Goal: Find specific page/section: Find specific page/section

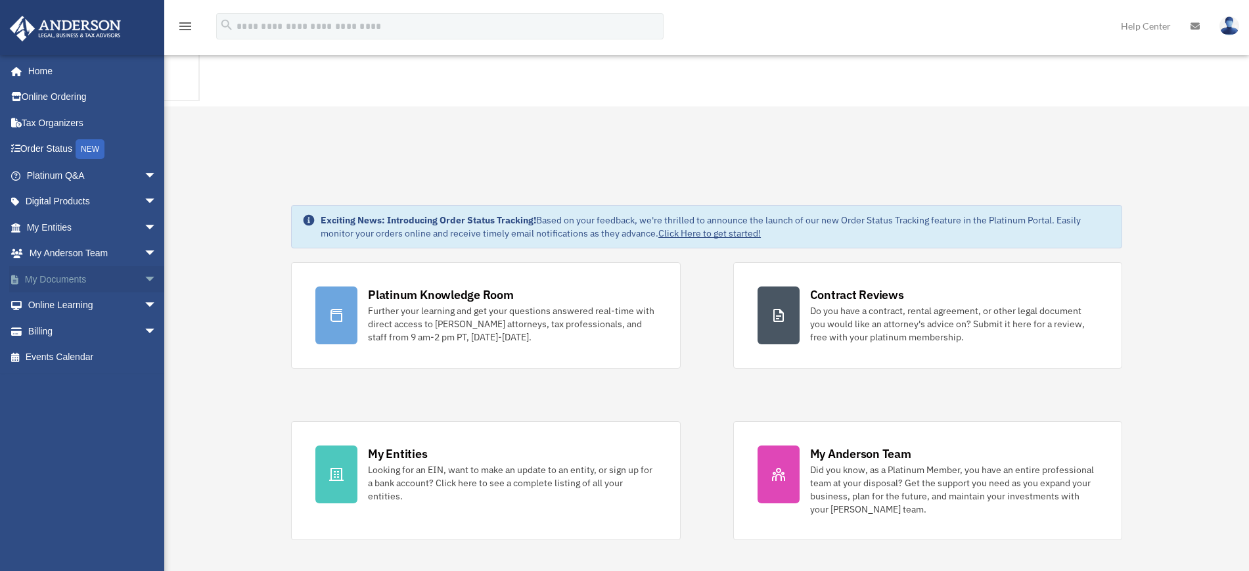
click at [144, 278] on span "arrow_drop_down" at bounding box center [157, 279] width 26 height 27
click at [69, 303] on link "Box" at bounding box center [97, 305] width 158 height 26
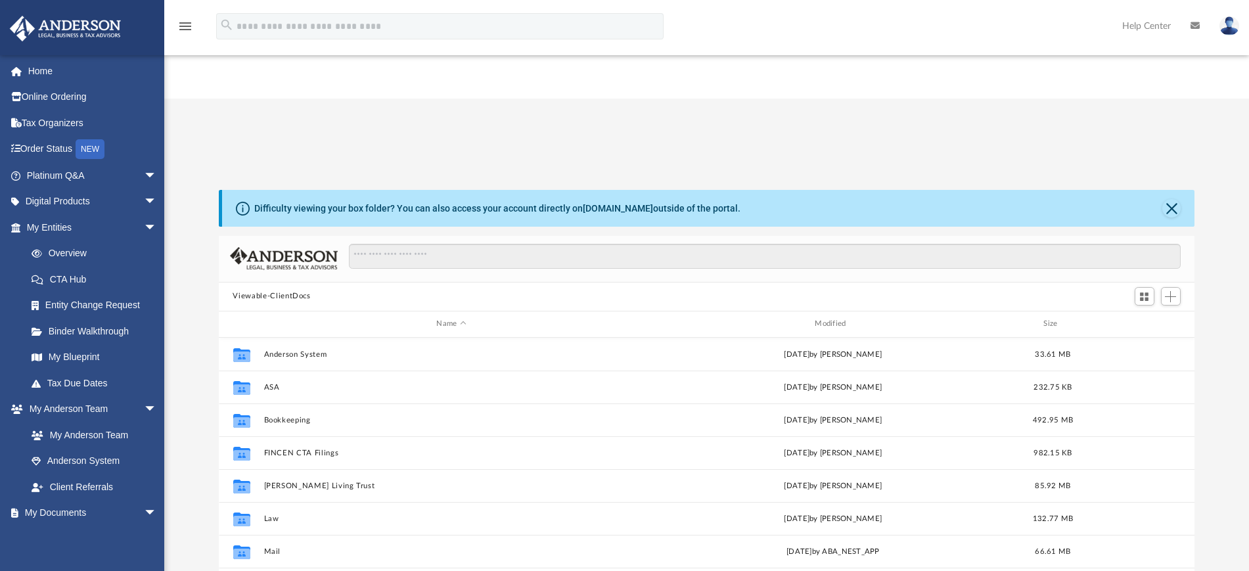
scroll to position [286, 964]
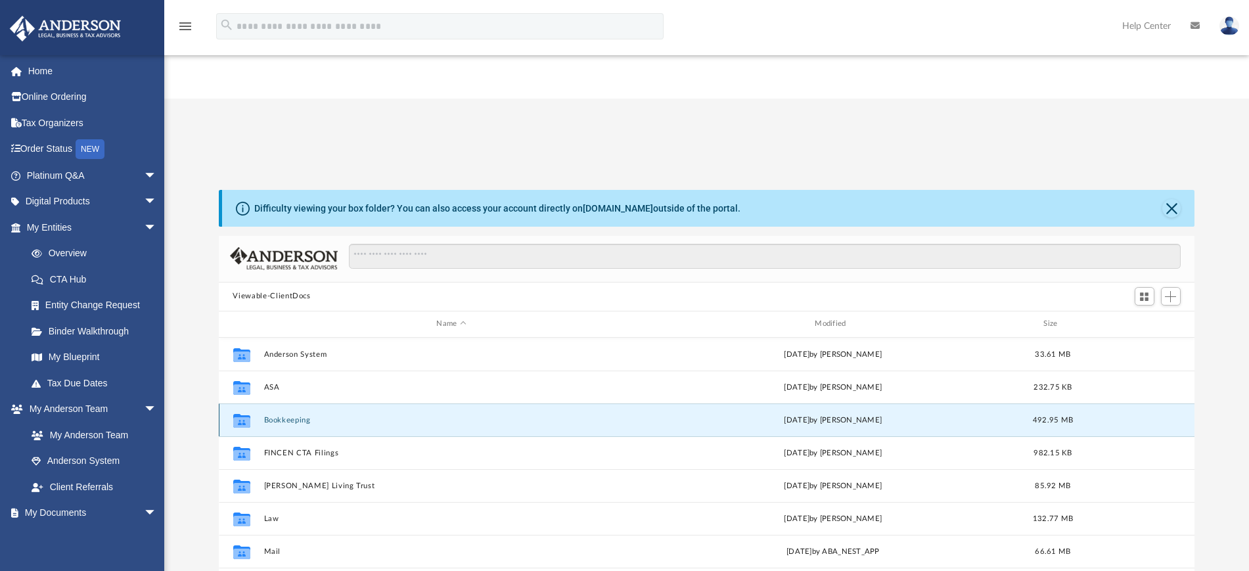
click at [308, 415] on button "Bookkeeping" at bounding box center [451, 419] width 376 height 9
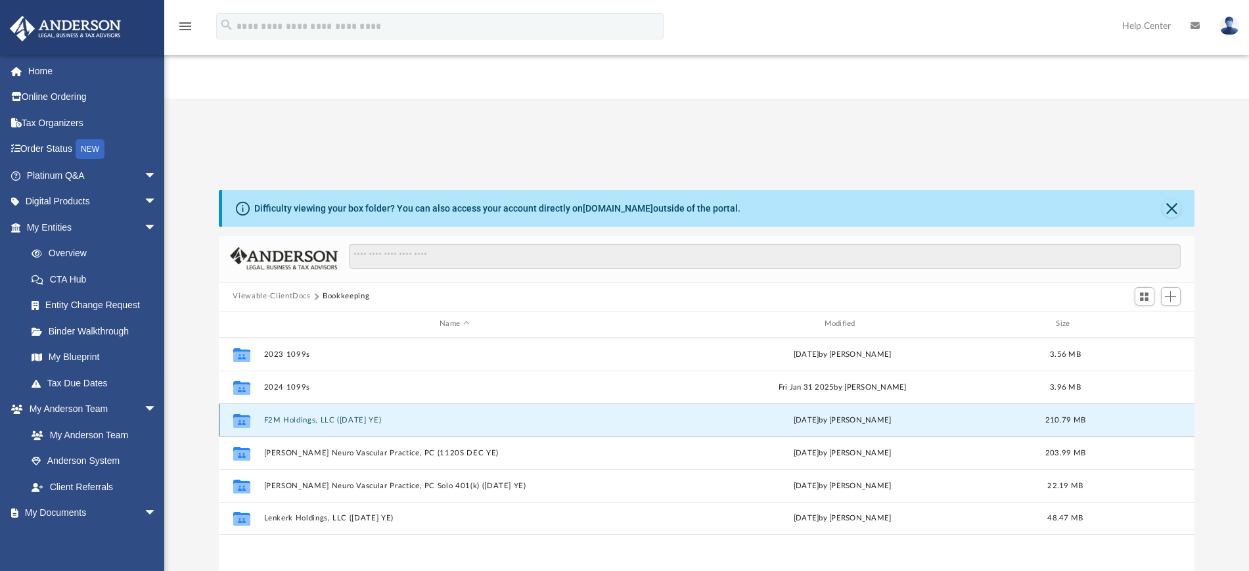
click at [308, 415] on button "F2M Holdings, LLC ([DATE] YE)" at bounding box center [454, 419] width 382 height 9
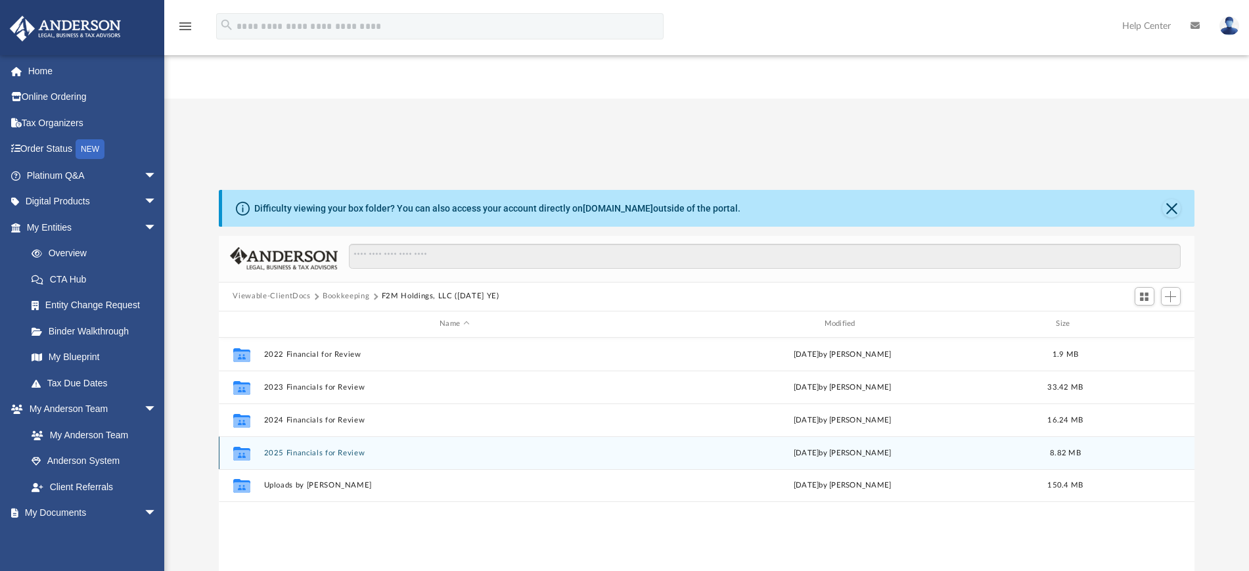
click at [335, 436] on div "Collaborated Folder 2025 Financials for Review [DATE] by [PERSON_NAME] 8.82 MB" at bounding box center [707, 452] width 976 height 33
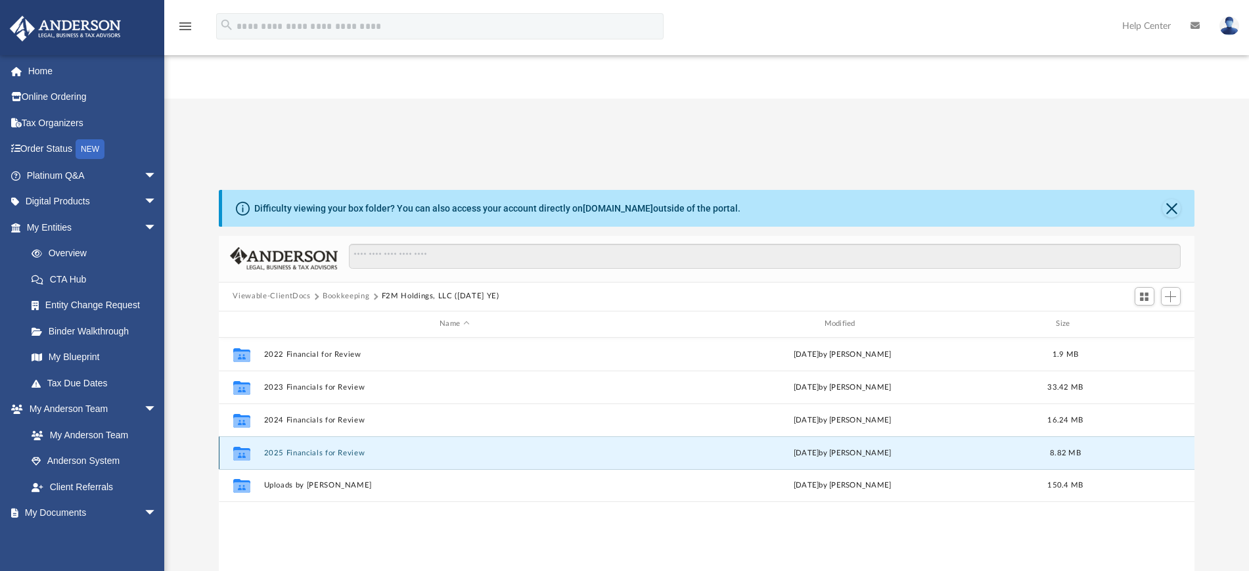
click at [339, 436] on div "Collaborated Folder 2025 Financials for Review [DATE] by [PERSON_NAME] 8.82 MB" at bounding box center [707, 452] width 976 height 33
click at [298, 448] on button "2025 Financials for Review" at bounding box center [454, 452] width 382 height 9
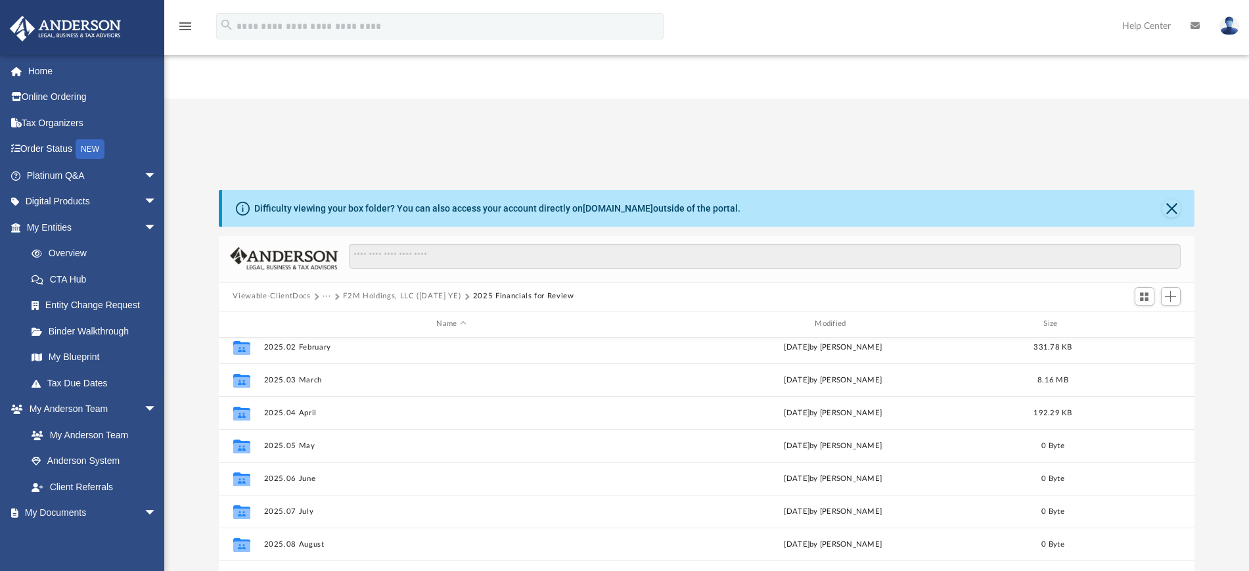
scroll to position [0, 0]
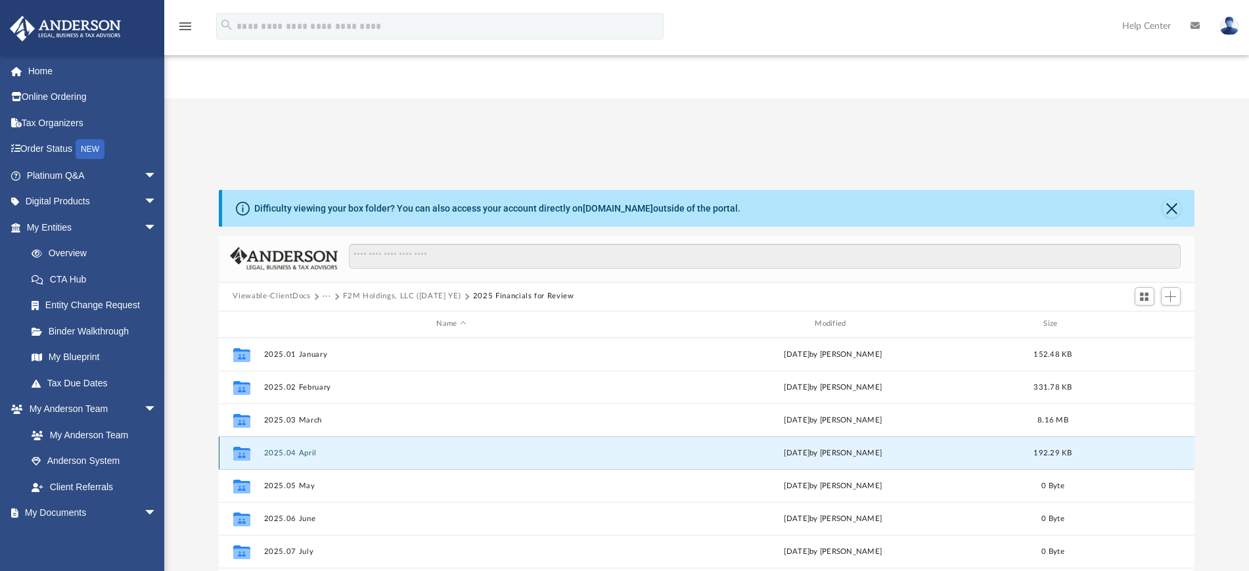
click at [297, 448] on button "2025.04 April" at bounding box center [451, 452] width 376 height 9
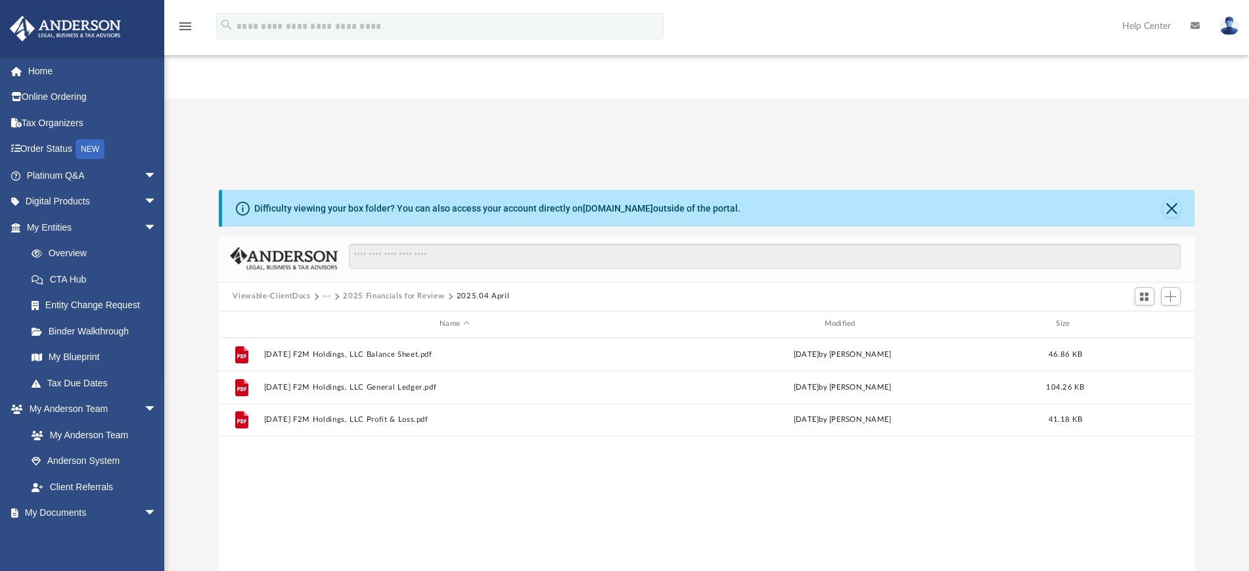
click at [380, 290] on button "2025 Financials for Review" at bounding box center [393, 296] width 101 height 12
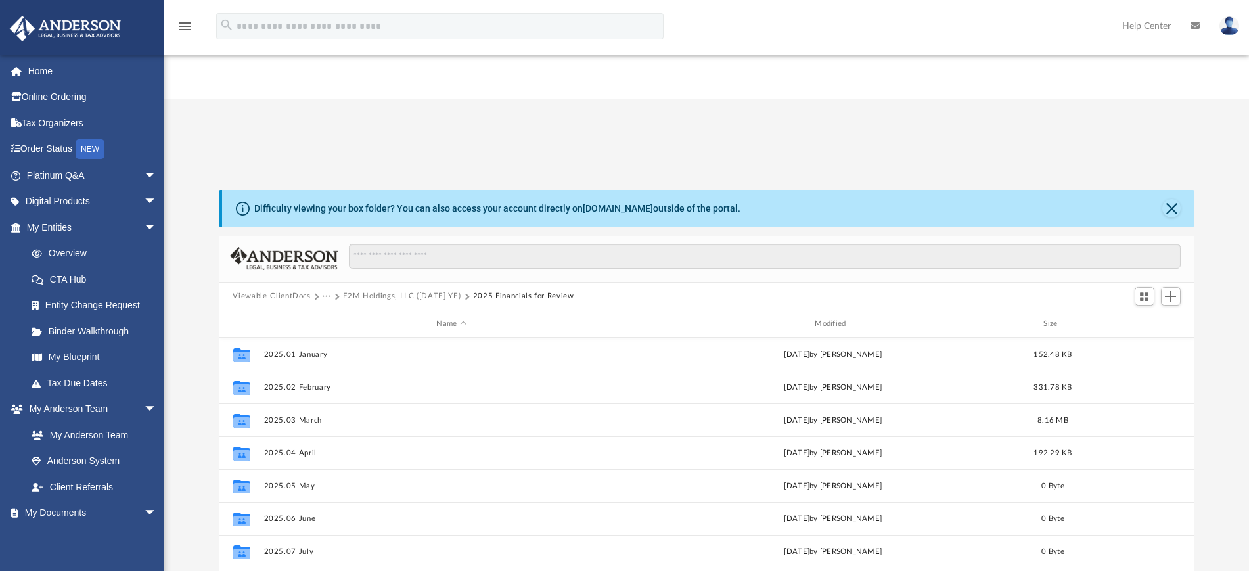
click at [377, 290] on button "F2M Holdings, LLC ([DATE] YE)" at bounding box center [402, 296] width 118 height 12
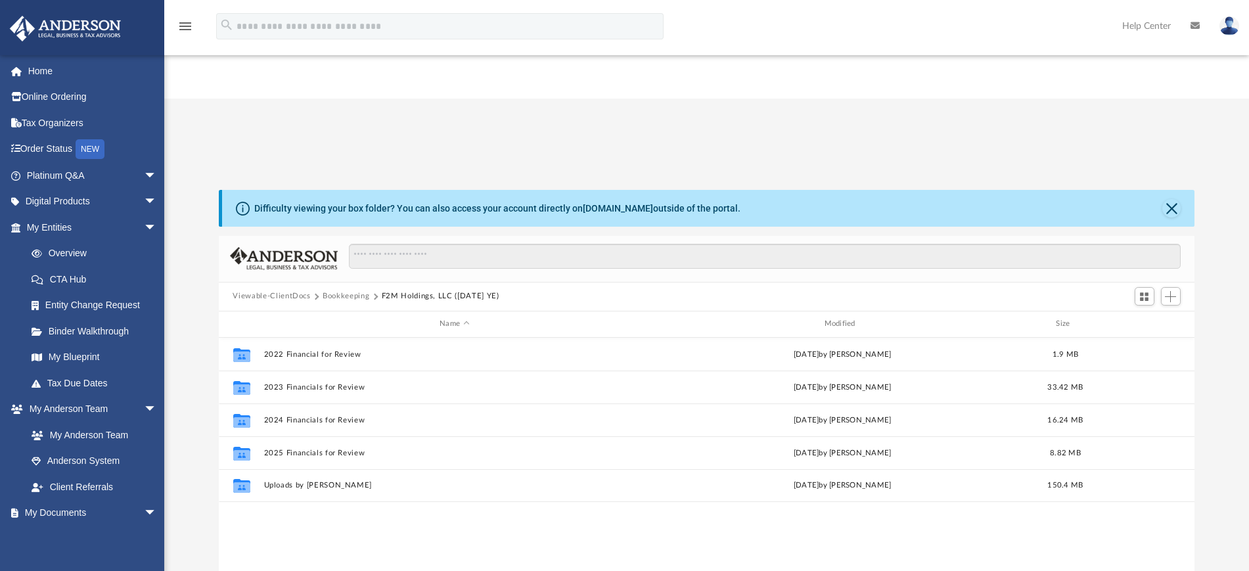
click at [349, 290] on button "Bookkeeping" at bounding box center [345, 296] width 47 height 12
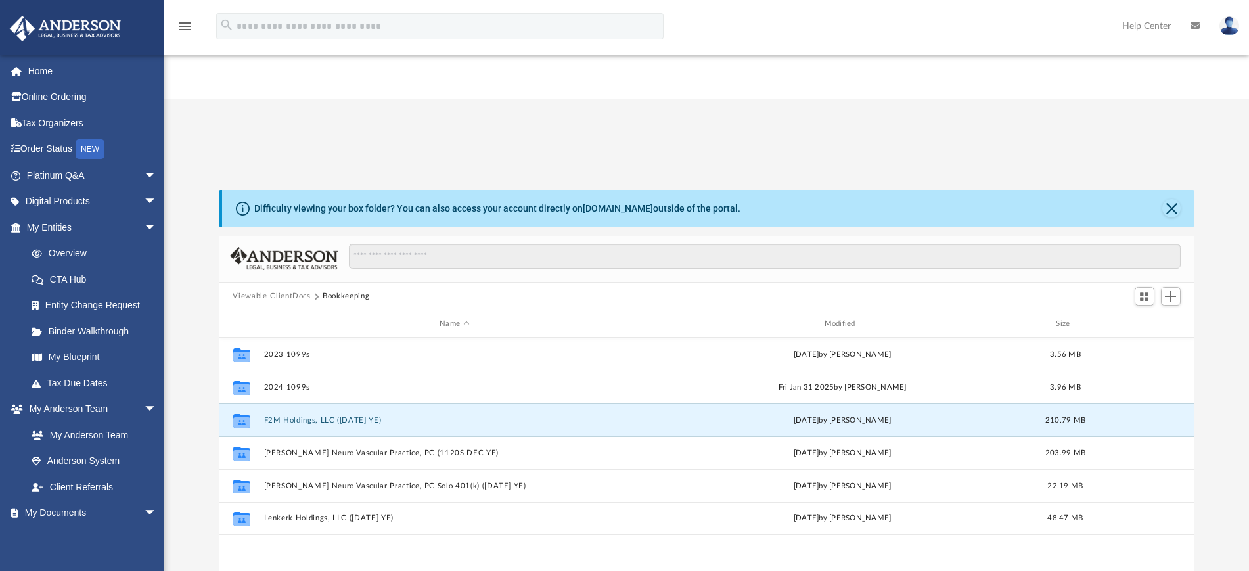
click at [292, 415] on button "F2M Holdings, LLC ([DATE] YE)" at bounding box center [454, 419] width 382 height 9
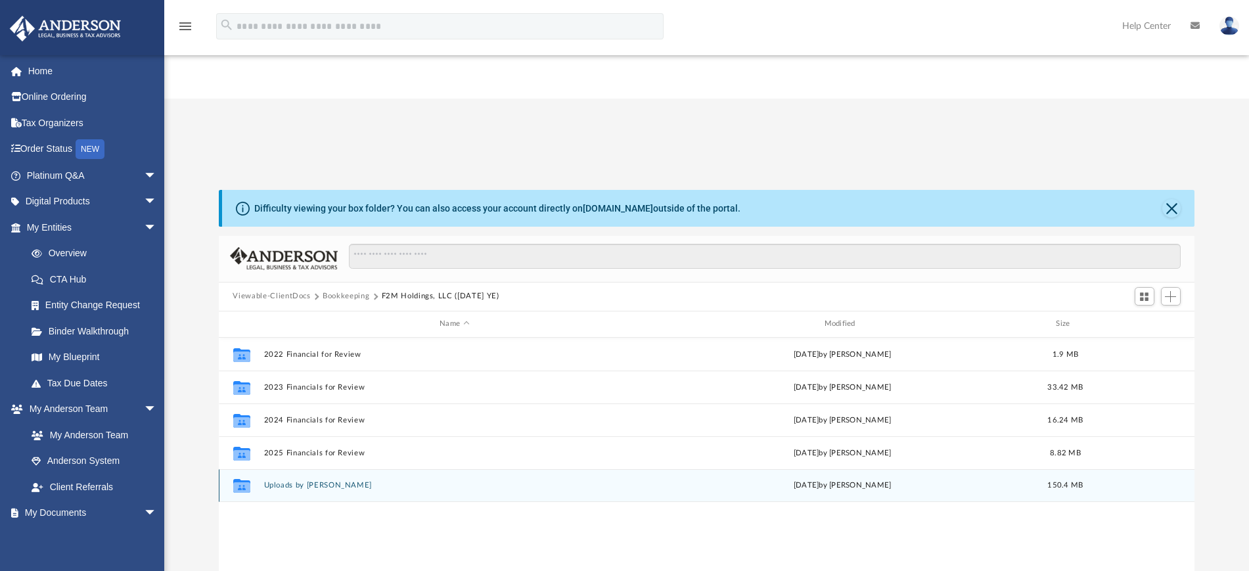
click at [285, 481] on button "Uploads by [PERSON_NAME]" at bounding box center [454, 485] width 382 height 9
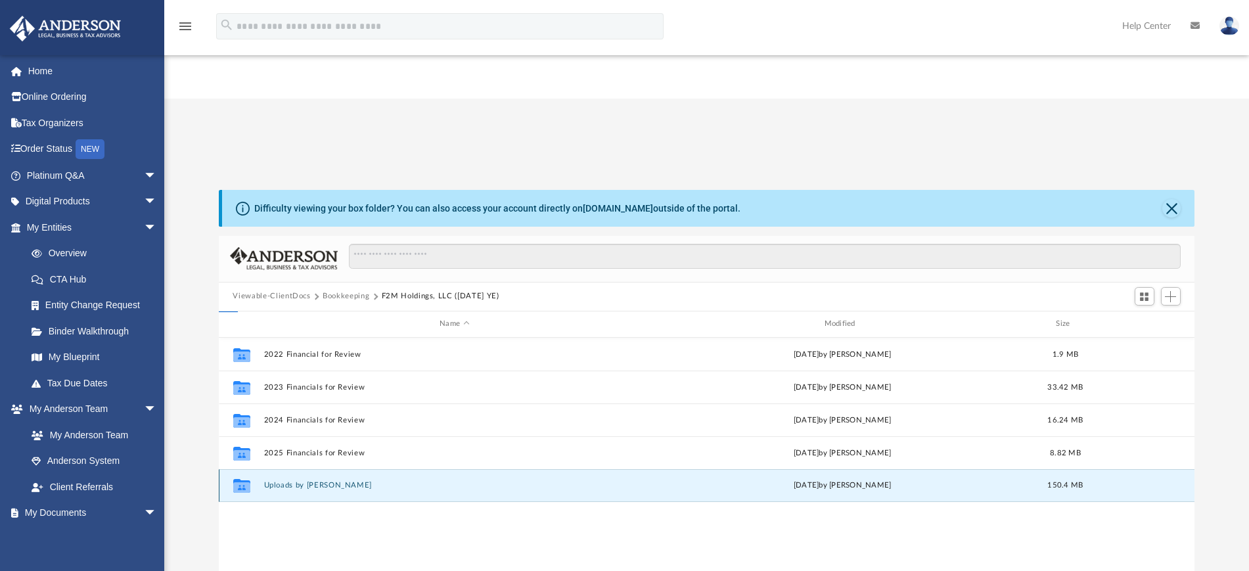
click at [285, 481] on button "Uploads by [PERSON_NAME]" at bounding box center [454, 485] width 382 height 9
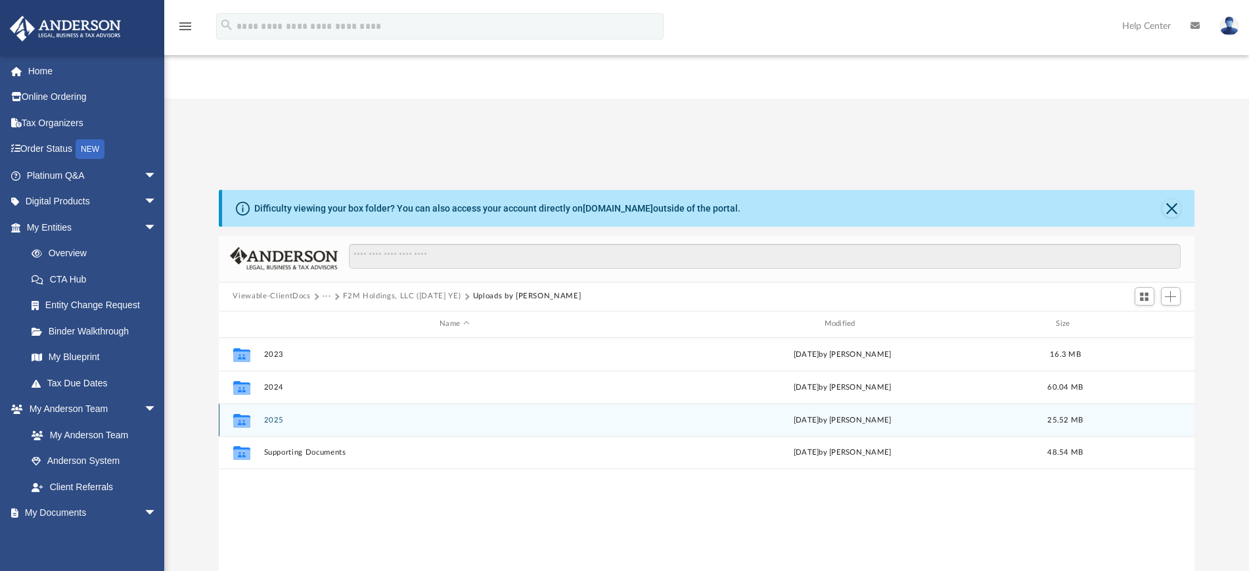
click at [275, 403] on div "Collaborated Folder 2025 [DATE] by [PERSON_NAME] 25.52 MB" at bounding box center [707, 419] width 976 height 33
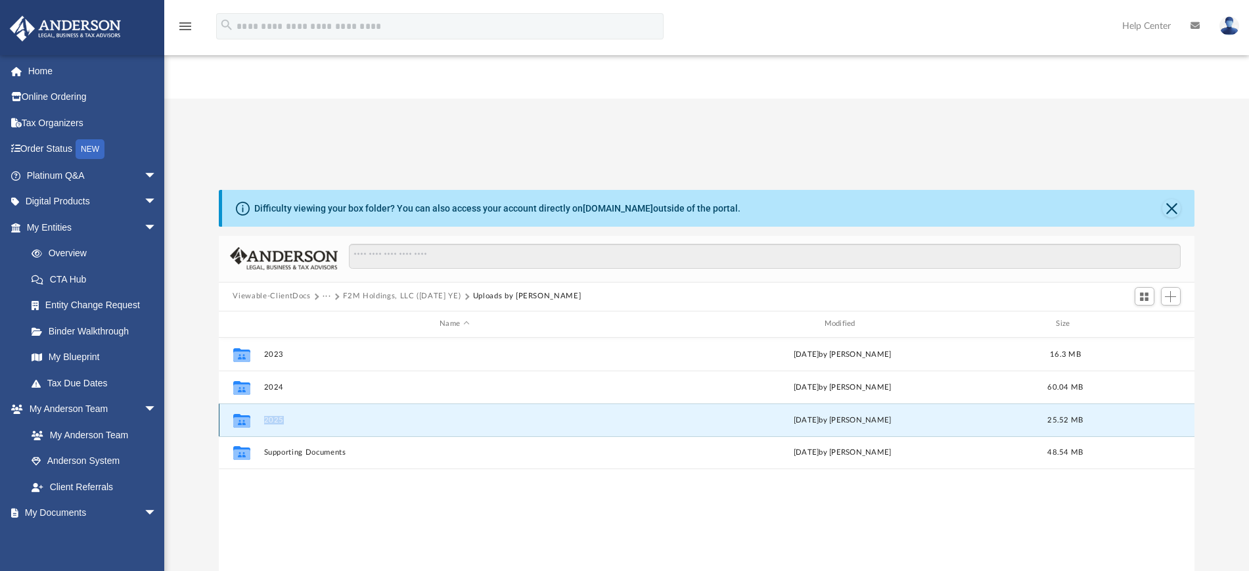
click at [275, 403] on div "Collaborated Folder 2025 [DATE] by [PERSON_NAME] 25.52 MB" at bounding box center [707, 419] width 976 height 33
click at [356, 403] on div "Collaborated Folder 2025 [DATE] by [PERSON_NAME] 25.52 MB" at bounding box center [707, 419] width 976 height 33
click at [273, 415] on button "2025" at bounding box center [454, 419] width 382 height 9
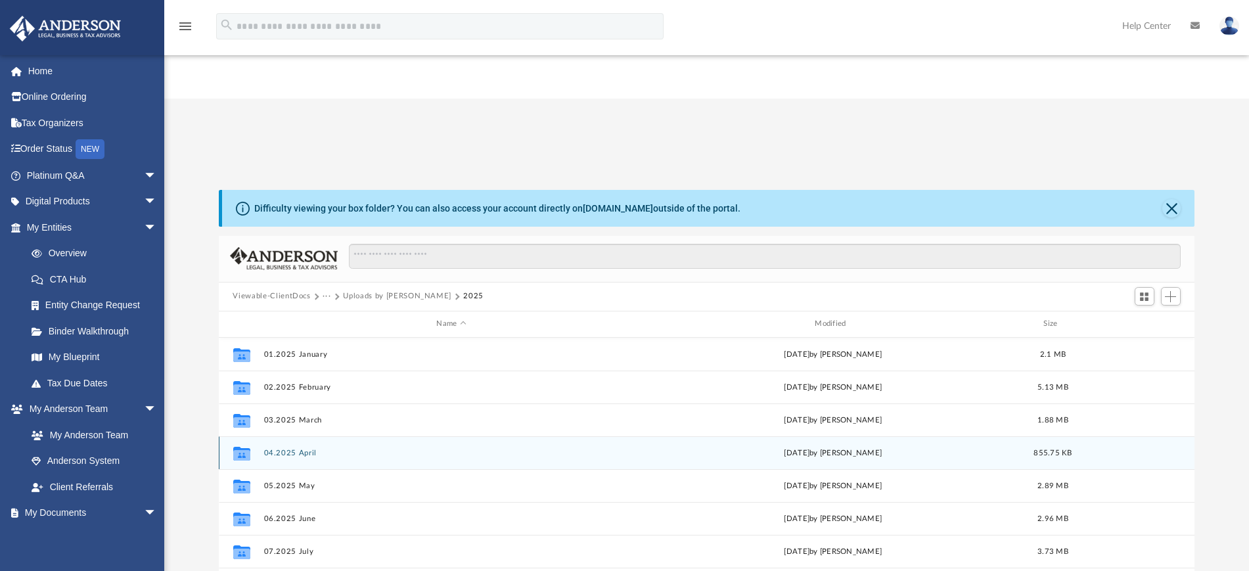
click at [307, 448] on button "04.2025 April" at bounding box center [451, 452] width 376 height 9
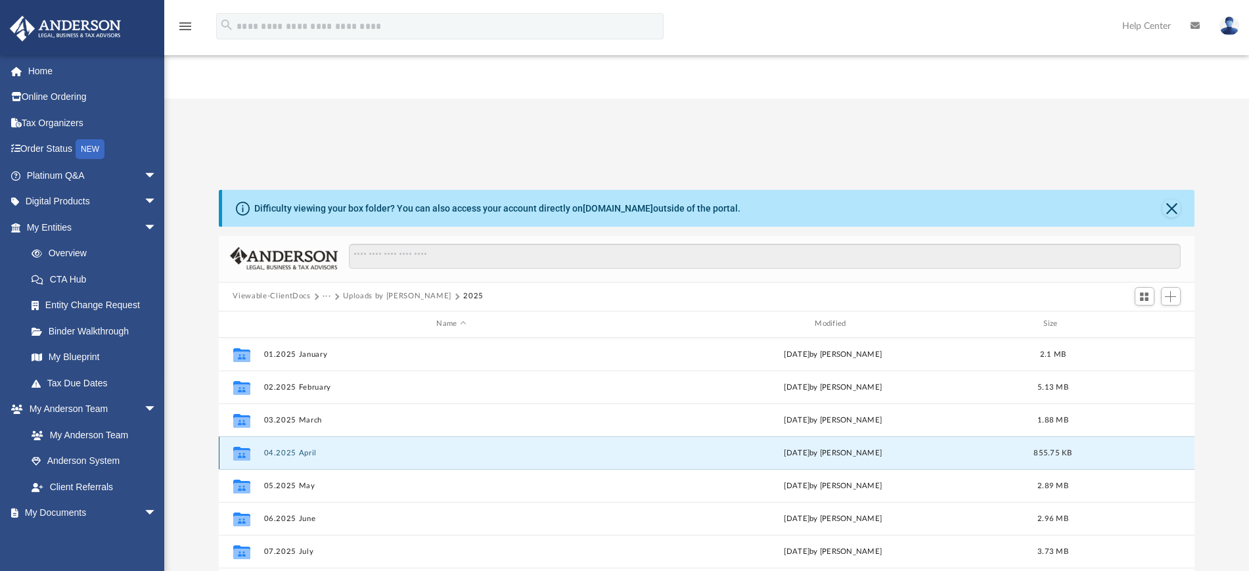
click at [307, 448] on button "04.2025 April" at bounding box center [451, 452] width 376 height 9
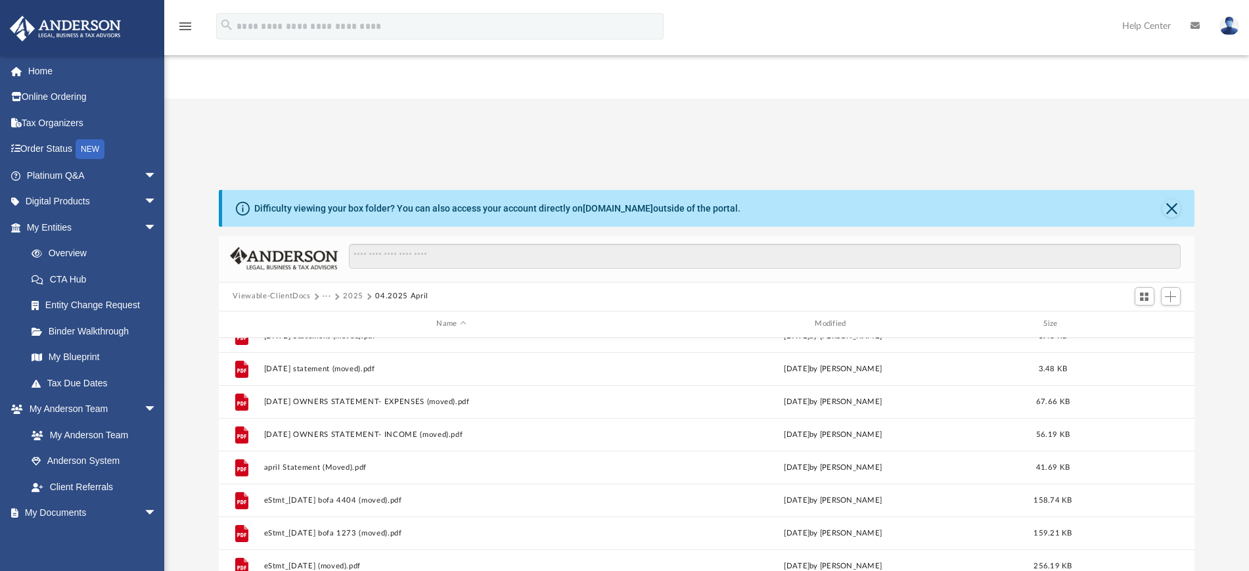
scroll to position [24, 0]
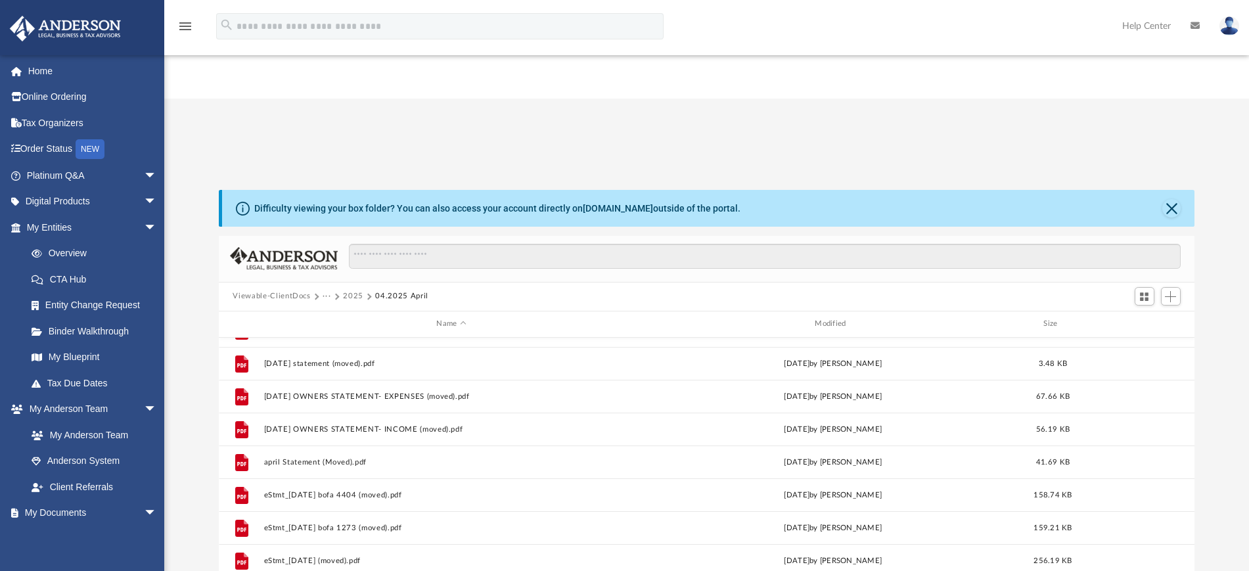
click at [351, 290] on button "2025" at bounding box center [353, 296] width 20 height 12
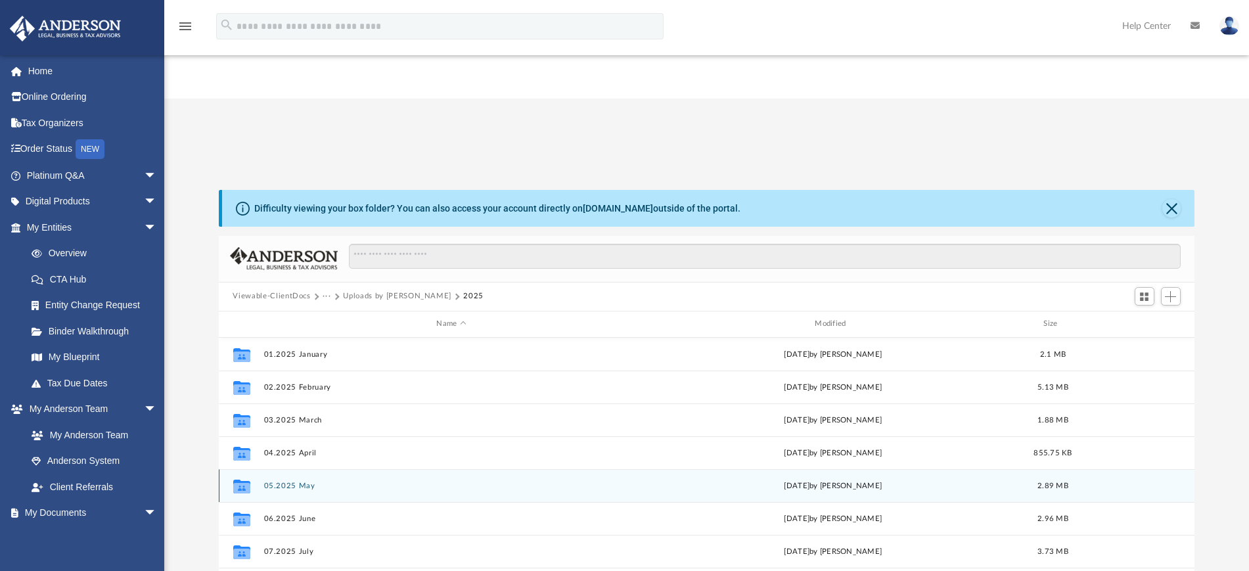
click at [302, 469] on div "Collaborated Folder 05.2025 May [DATE] by [PERSON_NAME] 2.89 MB" at bounding box center [707, 485] width 976 height 33
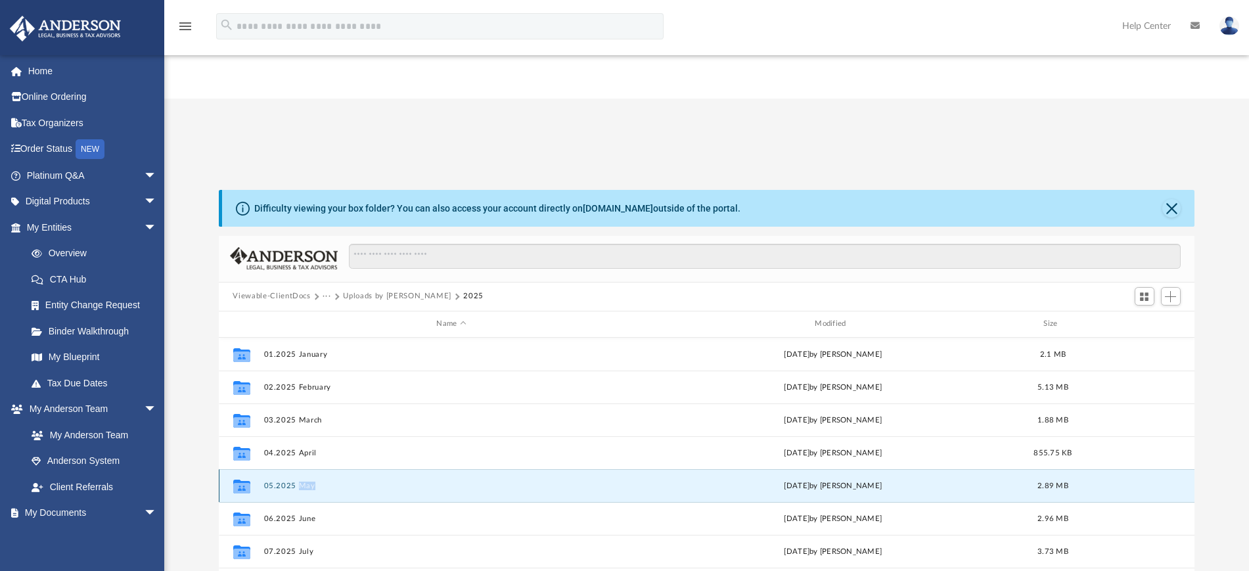
click at [302, 469] on div "Collaborated Folder 05.2025 May [DATE] by [PERSON_NAME] 2.89 MB" at bounding box center [707, 485] width 976 height 33
click at [279, 469] on div "Collaborated Folder 05.2025 May [DATE] by [PERSON_NAME] 2.89 MB" at bounding box center [707, 485] width 976 height 33
click at [397, 481] on button "05.2025 May" at bounding box center [451, 485] width 376 height 9
click at [313, 481] on button "05.2025 May" at bounding box center [451, 485] width 376 height 9
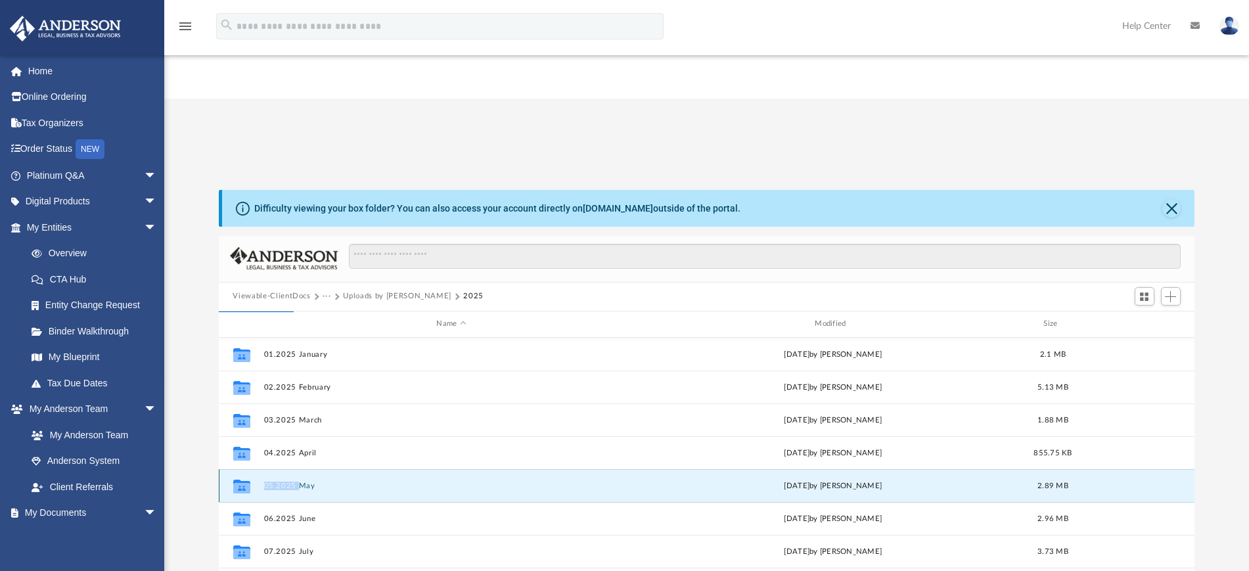
click at [313, 481] on button "05.2025 May" at bounding box center [451, 485] width 376 height 9
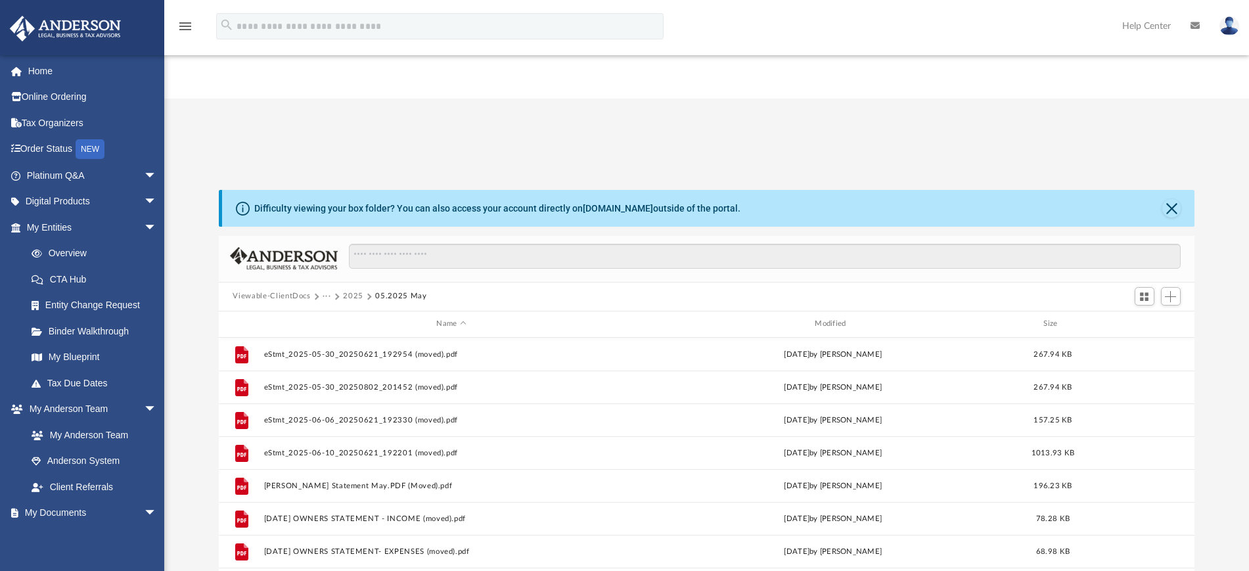
click at [355, 290] on button "2025" at bounding box center [353, 296] width 20 height 12
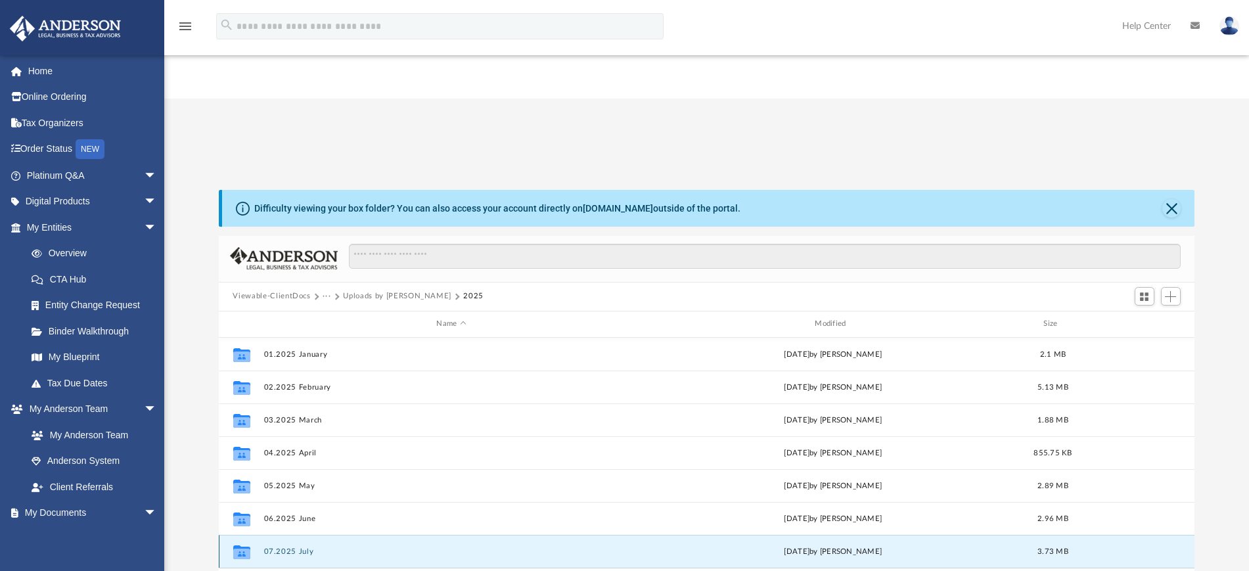
click at [303, 546] on button "07.2025 July" at bounding box center [451, 550] width 376 height 9
